Goal: Information Seeking & Learning: Learn about a topic

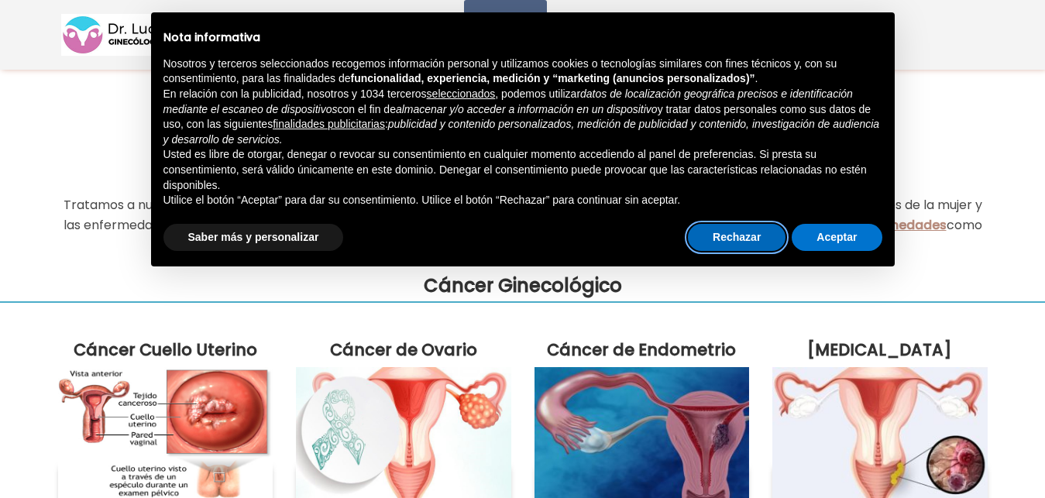
click at [744, 247] on button "Rechazar" at bounding box center [737, 238] width 98 height 28
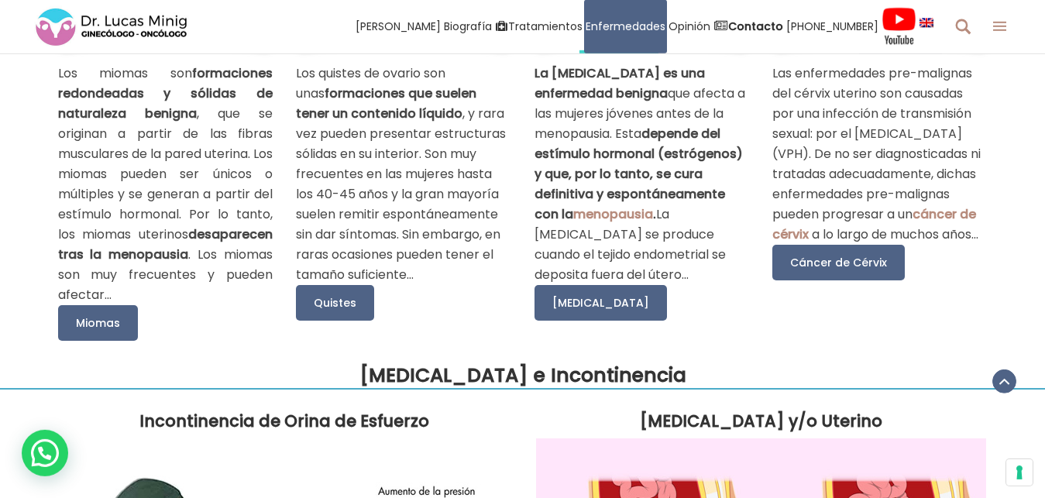
scroll to position [973, 0]
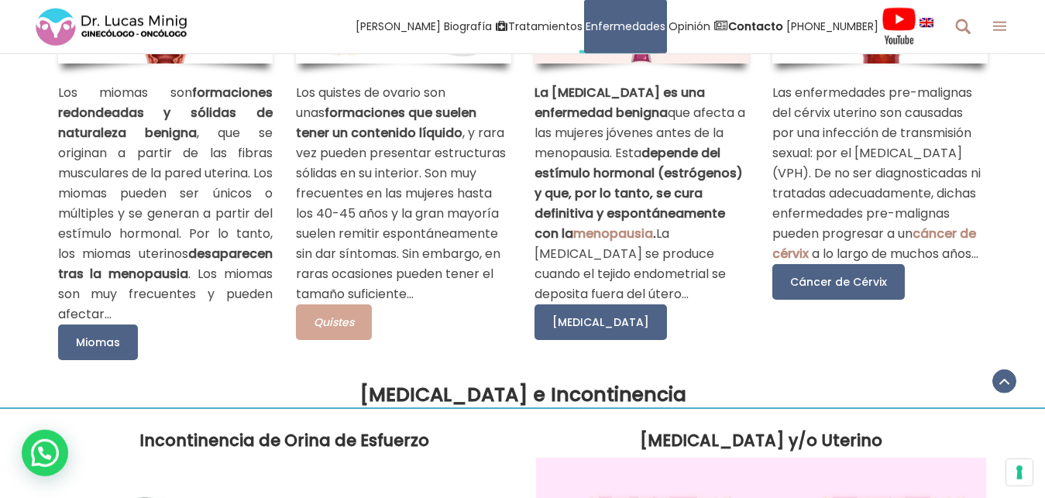
click at [356, 340] on link "Quistes" at bounding box center [334, 322] width 76 height 36
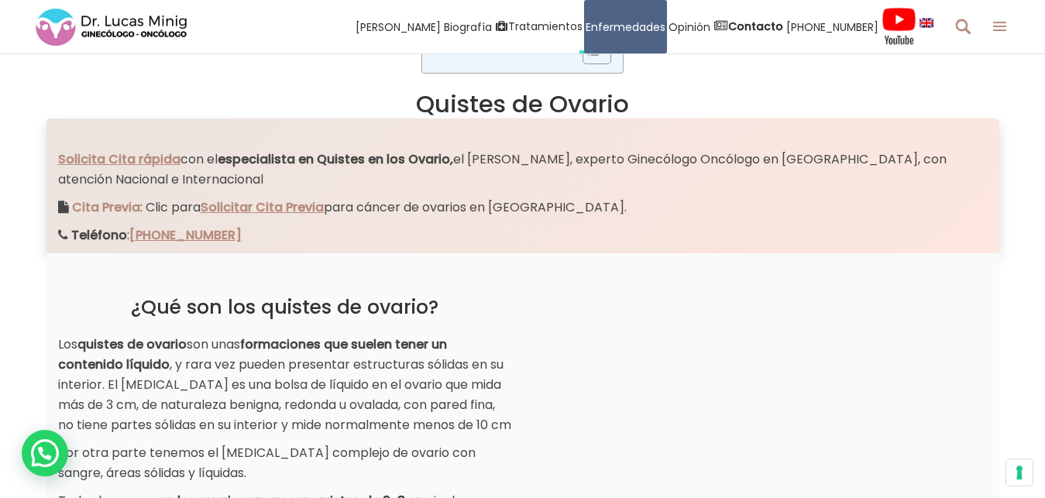
scroll to position [461, 0]
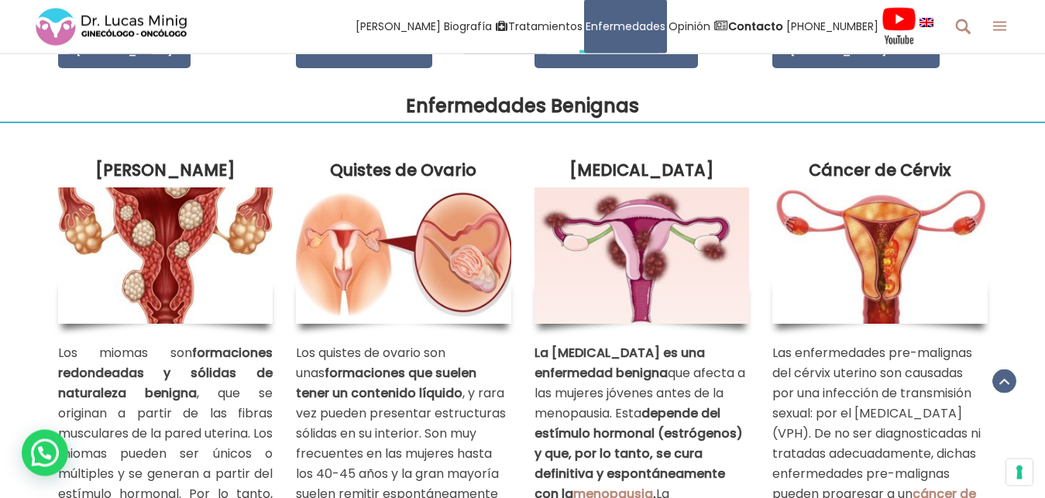
scroll to position [723, 0]
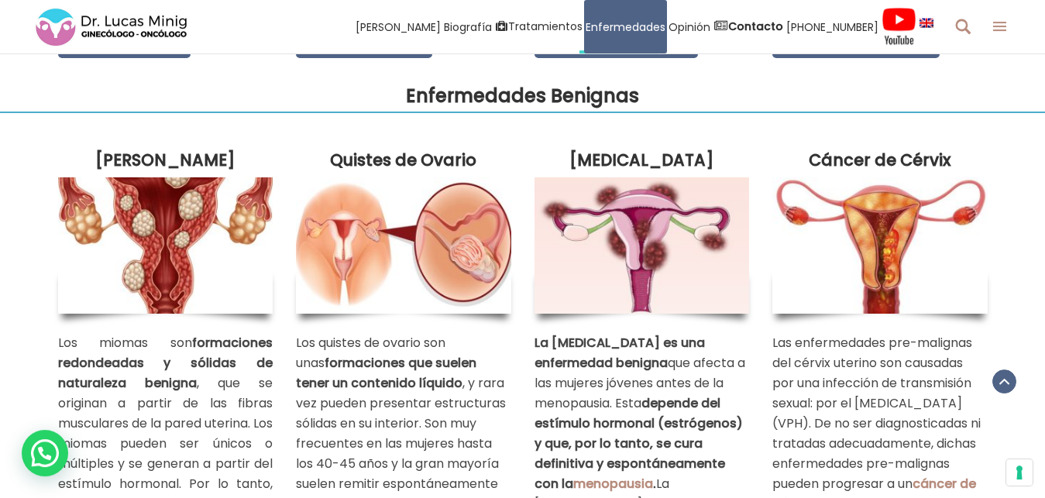
click at [172, 260] on img at bounding box center [165, 245] width 215 height 136
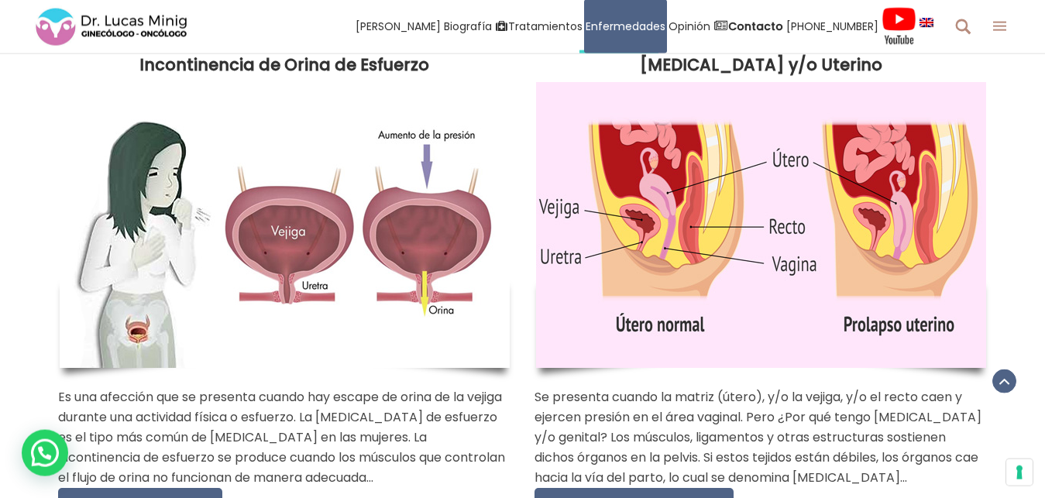
scroll to position [1359, 0]
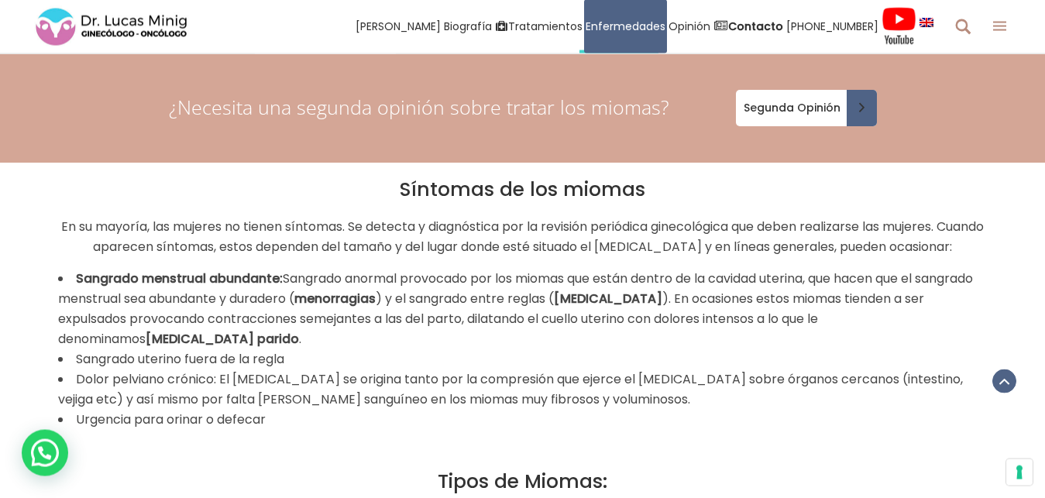
scroll to position [2266, 0]
